Goal: Task Accomplishment & Management: Manage account settings

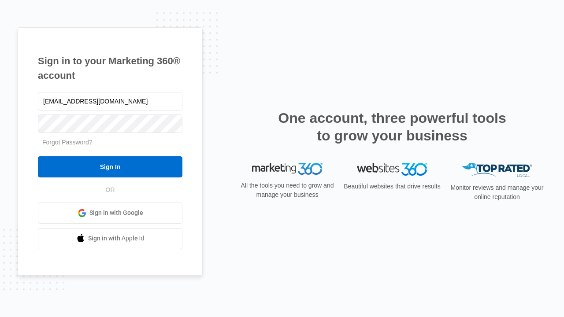
type input "dankie614@gmail.com"
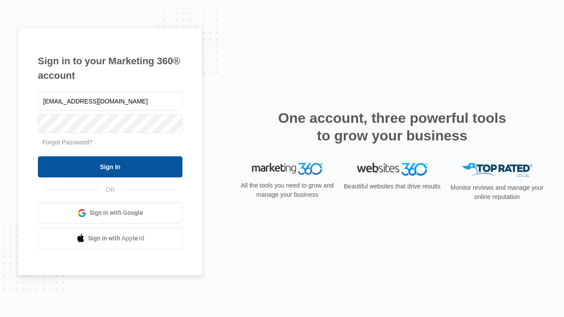
click at [110, 166] on input "Sign In" at bounding box center [110, 166] width 144 height 21
